Goal: Check status: Check status

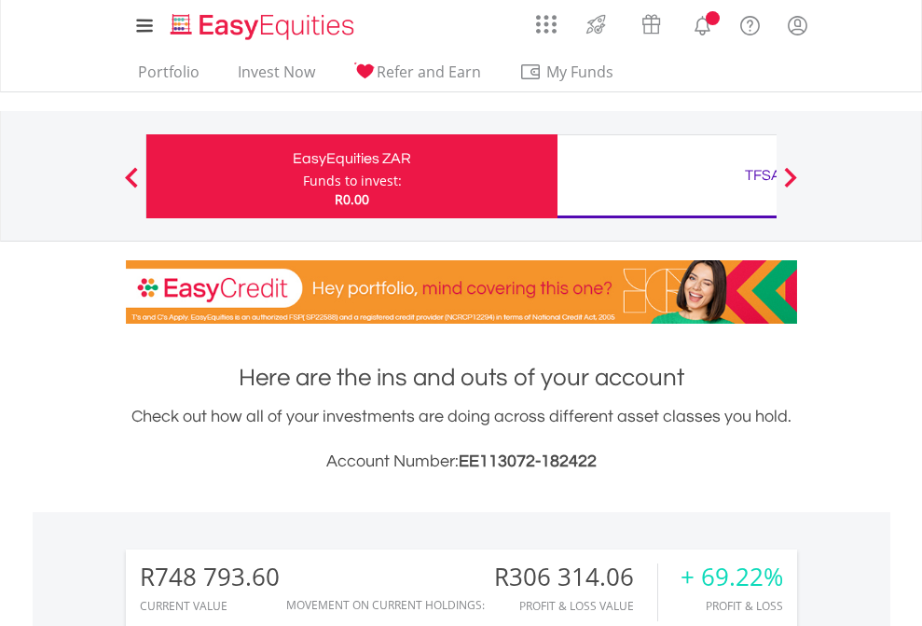
scroll to position [179, 293]
click at [303, 176] on div "Funds to invest:" at bounding box center [352, 181] width 99 height 19
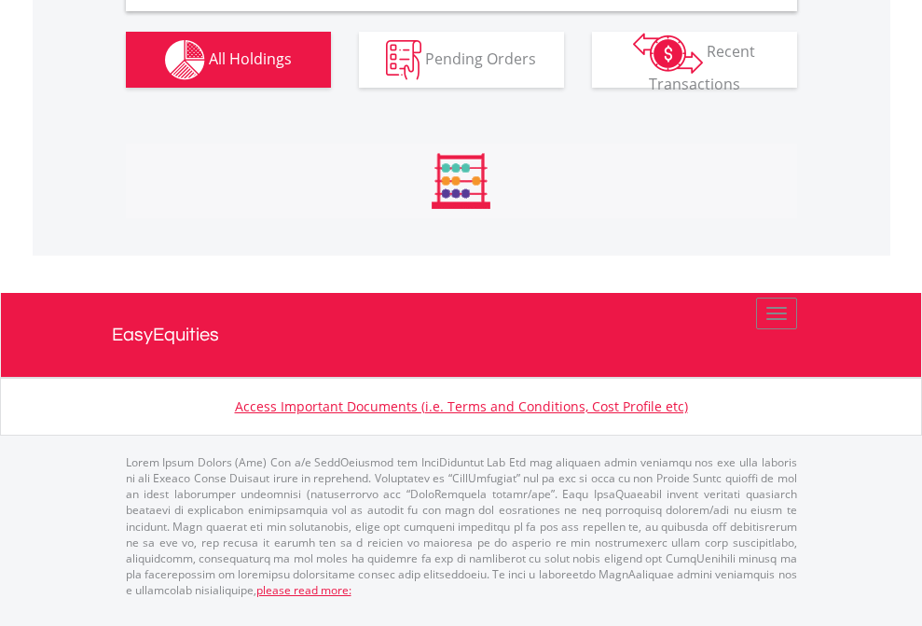
scroll to position [1803, 0]
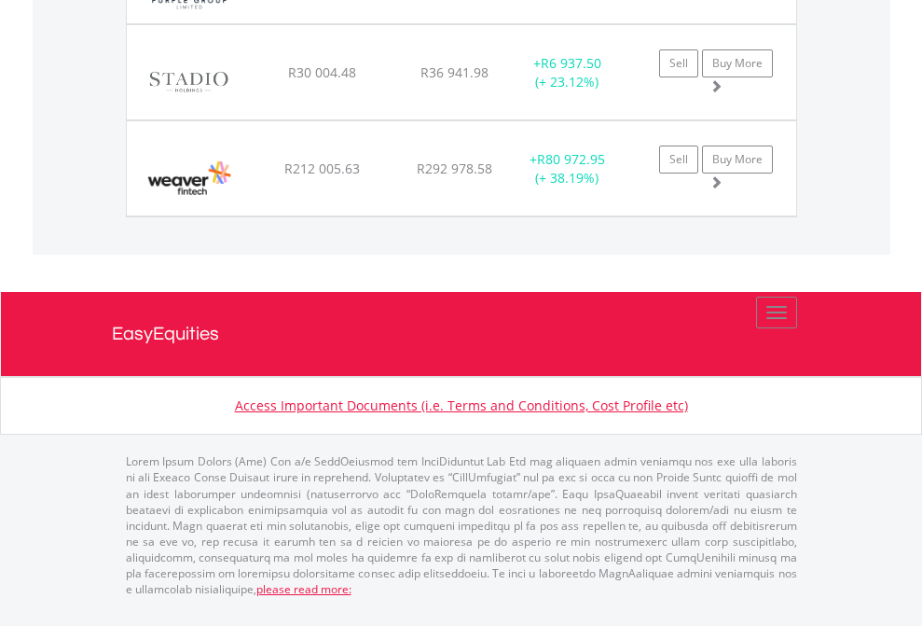
scroll to position [134, 0]
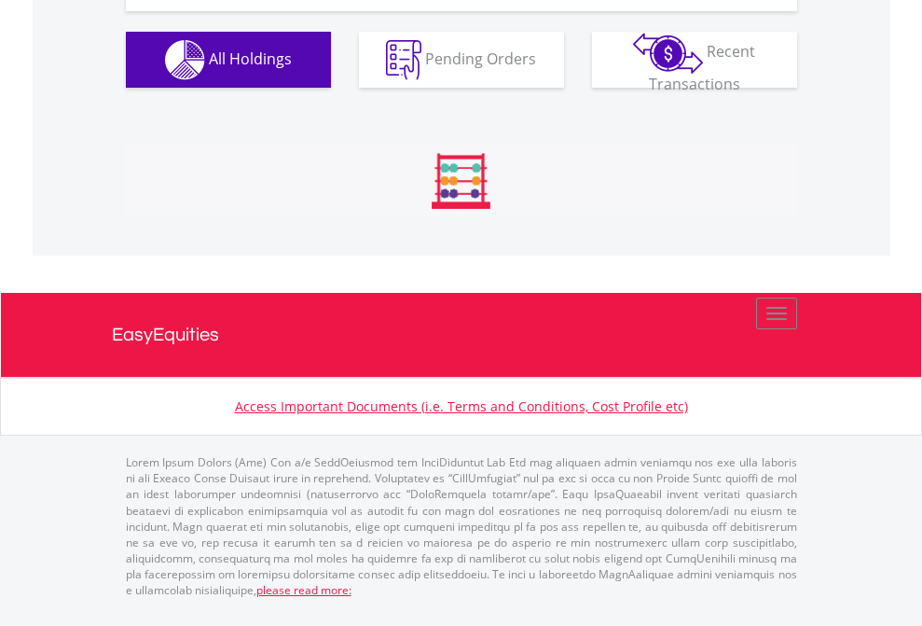
scroll to position [2074, 0]
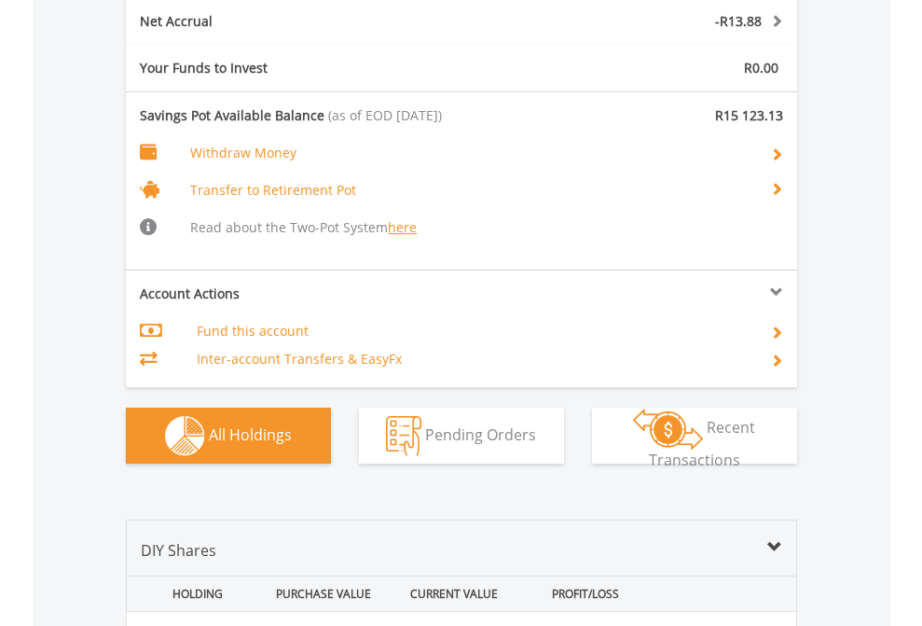
scroll to position [2221, 0]
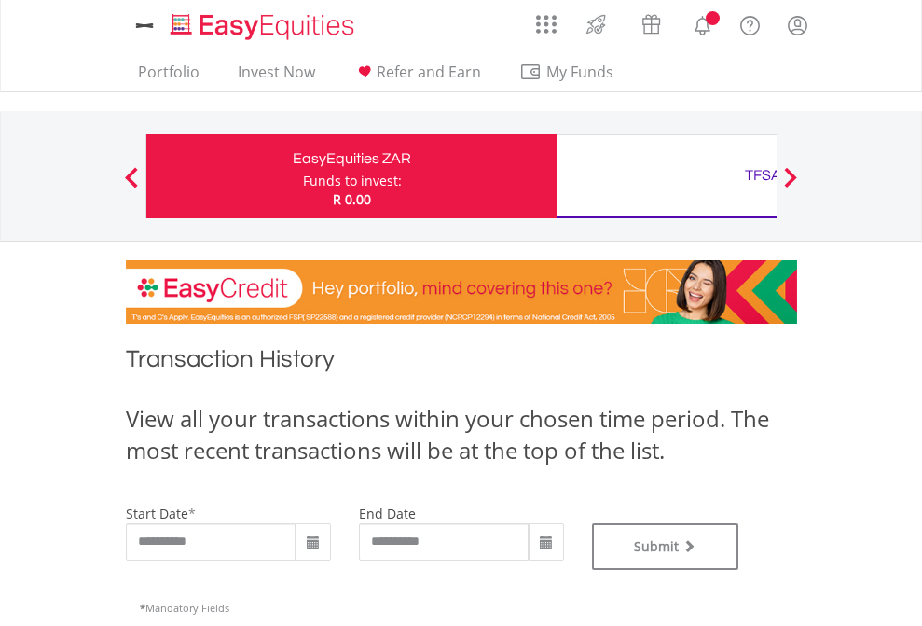
type input "**********"
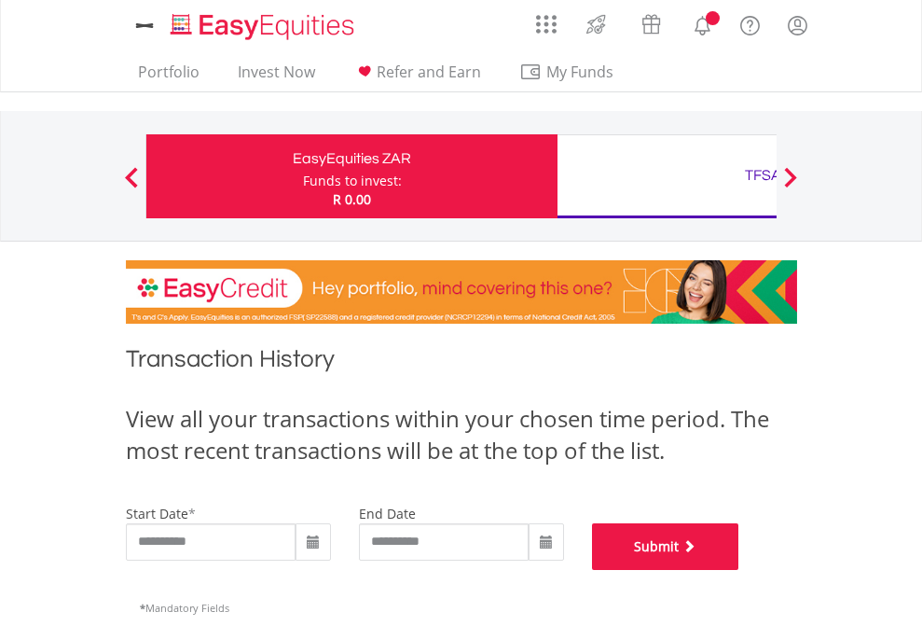
click at [740, 570] on button "Submit" at bounding box center [665, 546] width 147 height 47
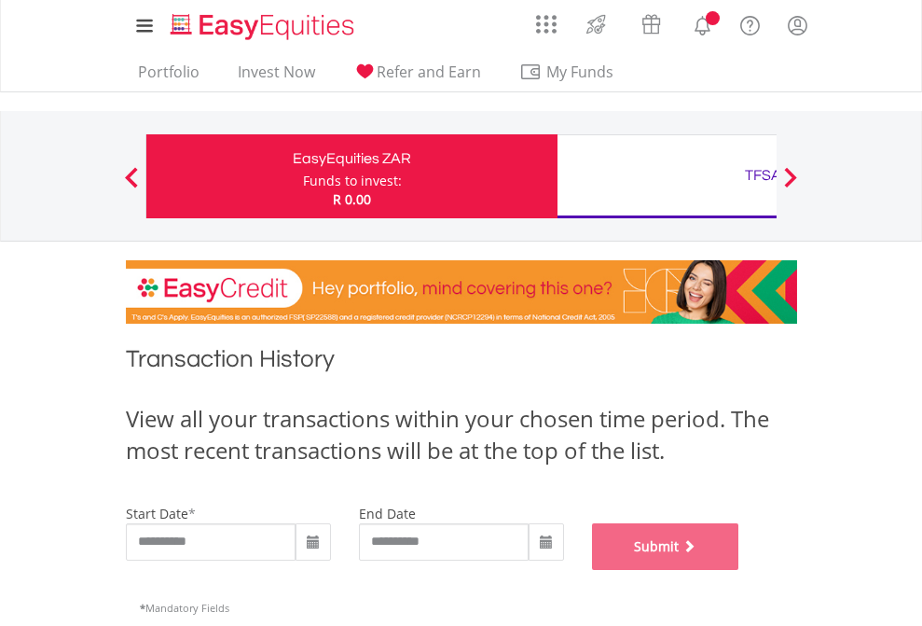
scroll to position [756, 0]
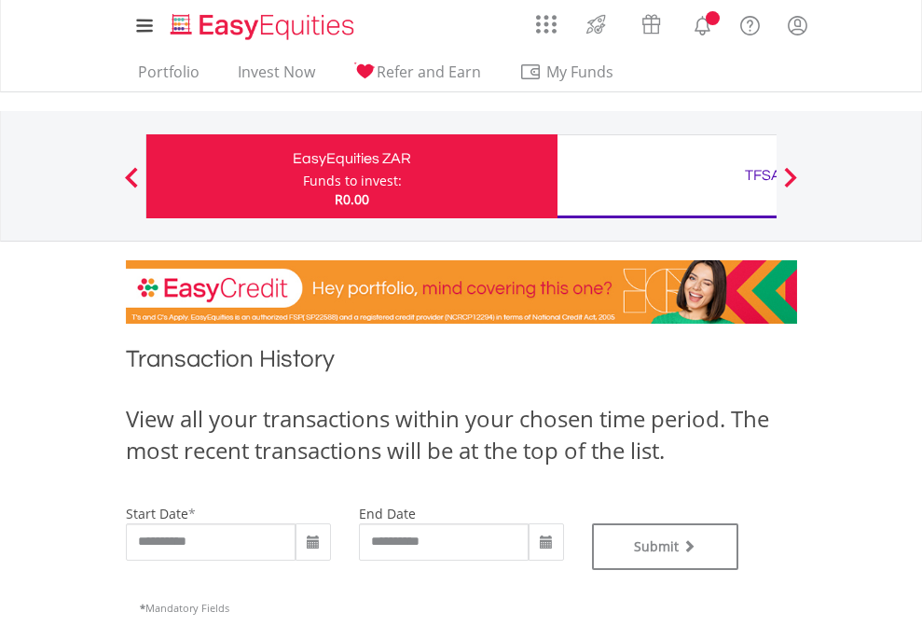
click at [667, 176] on div "TFSA" at bounding box center [763, 175] width 389 height 26
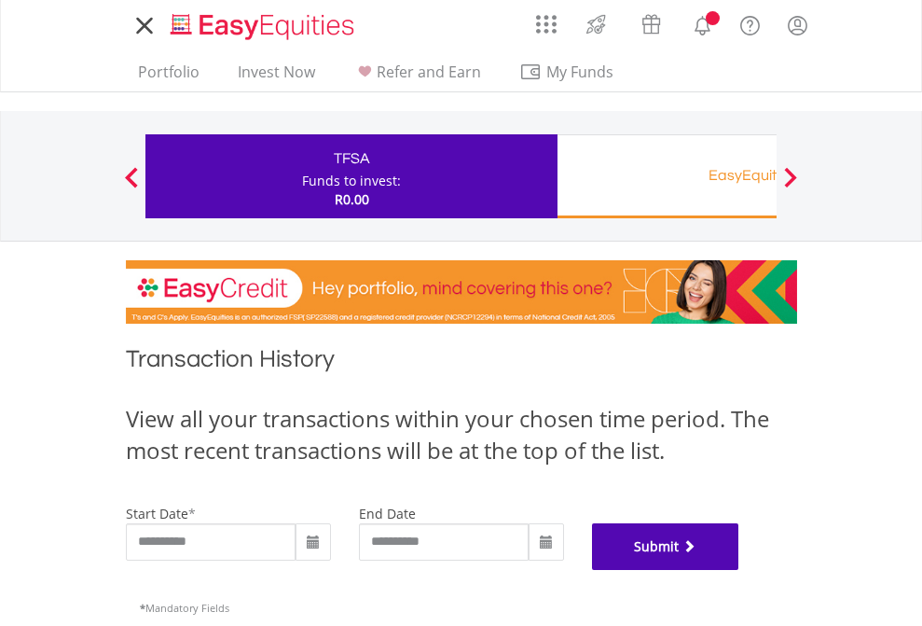
click at [740, 570] on button "Submit" at bounding box center [665, 546] width 147 height 47
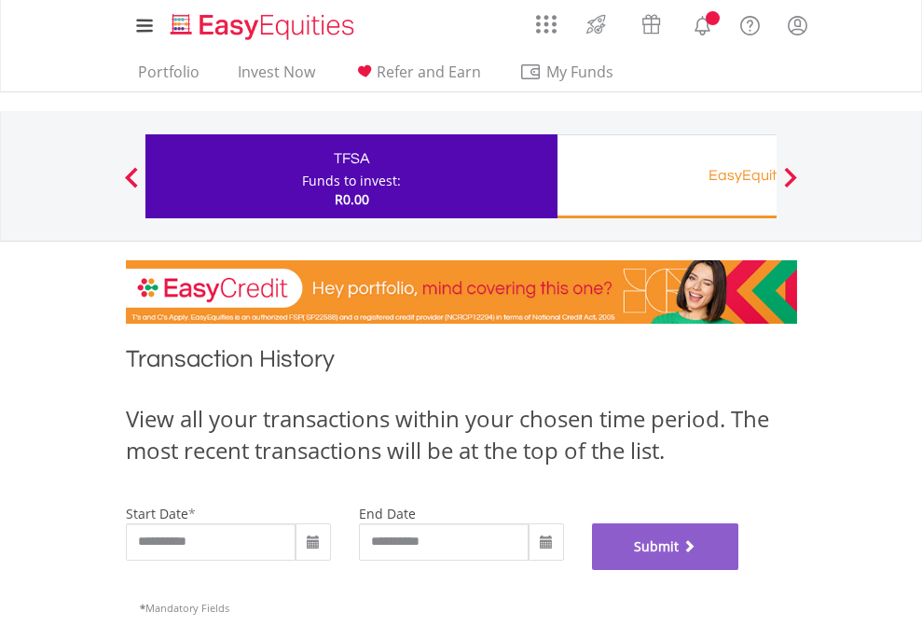
scroll to position [756, 0]
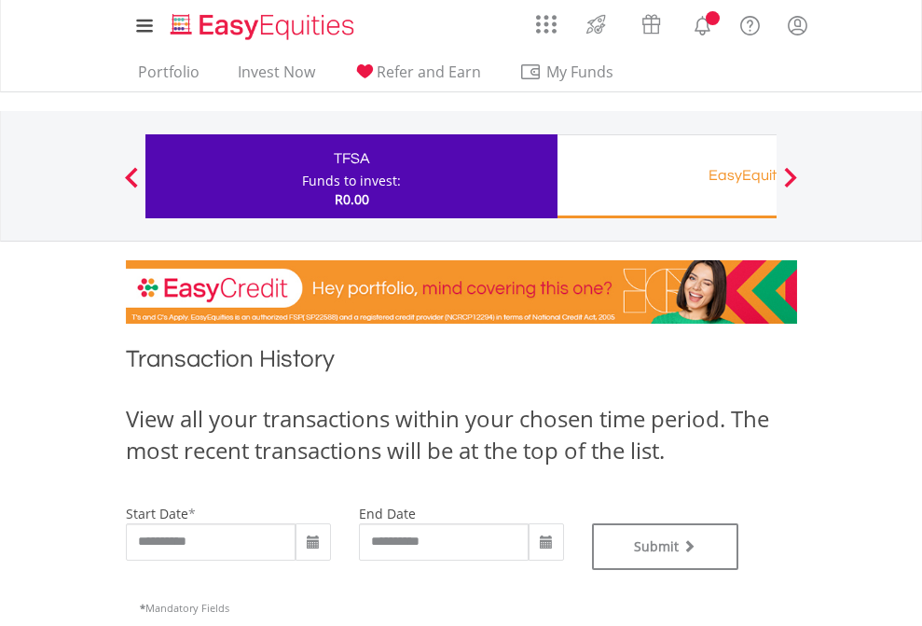
click at [667, 176] on div "EasyEquities RA" at bounding box center [763, 175] width 389 height 26
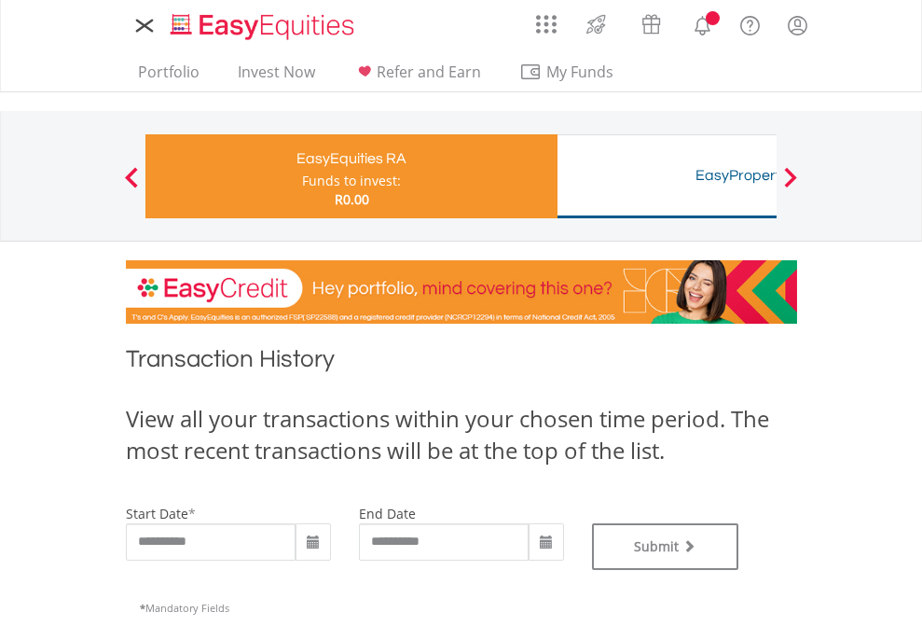
type input "**********"
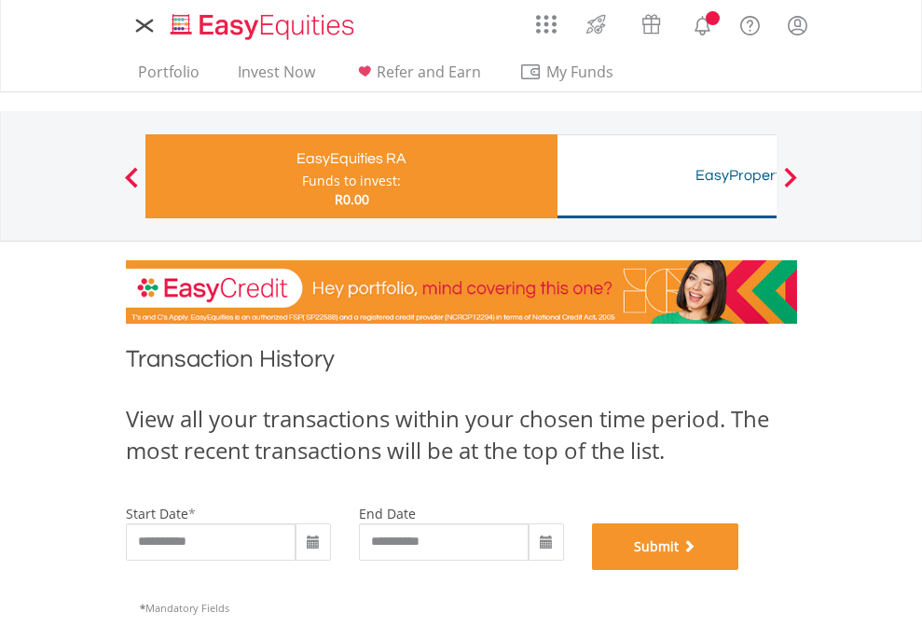
click at [740, 570] on button "Submit" at bounding box center [665, 546] width 147 height 47
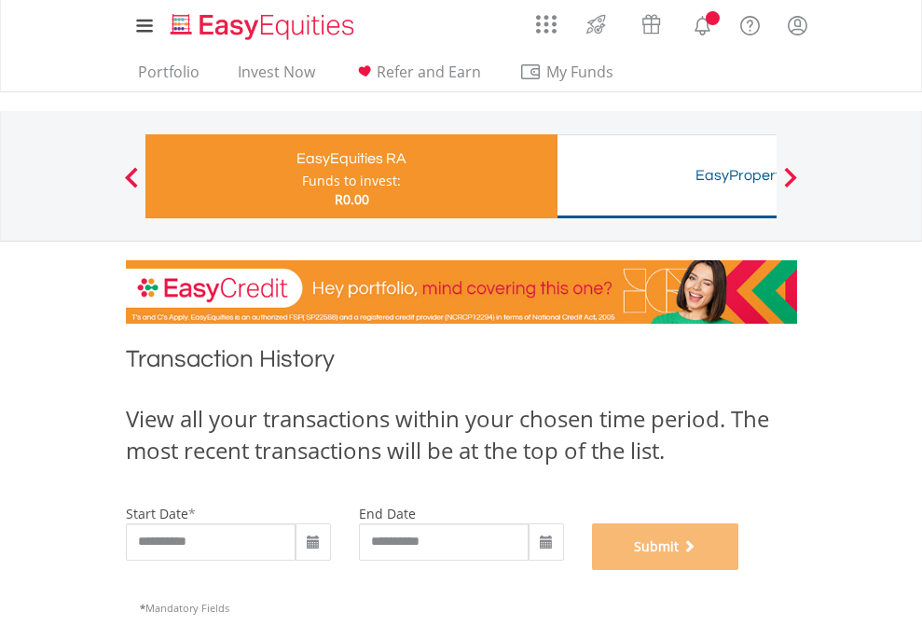
scroll to position [756, 0]
